Goal: Task Accomplishment & Management: Manage account settings

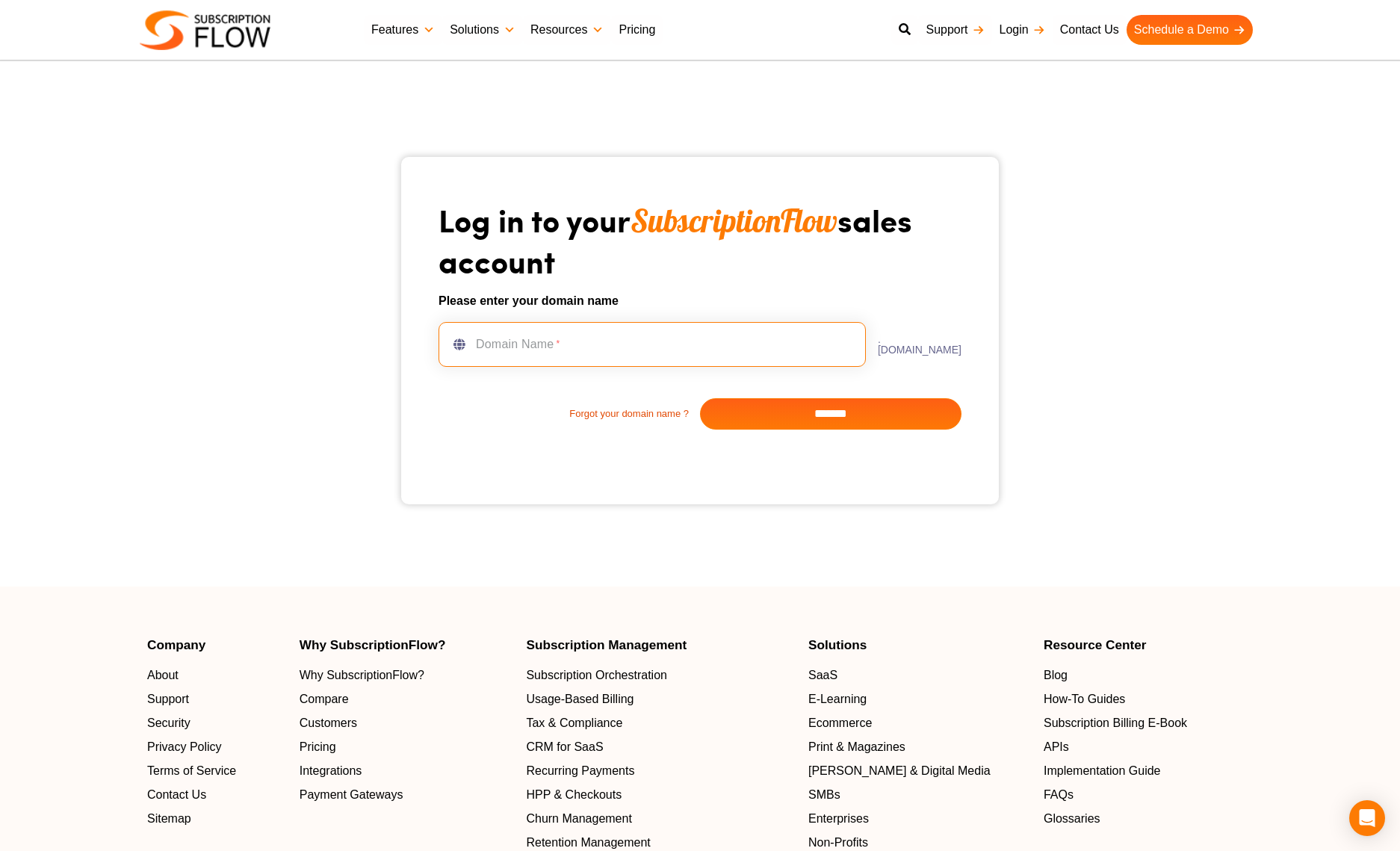
click at [640, 354] on input "text" at bounding box center [652, 344] width 427 height 45
type input "**********"
click at [827, 103] on div "**********" at bounding box center [700, 331] width 882 height 497
